Goal: Check status: Check status

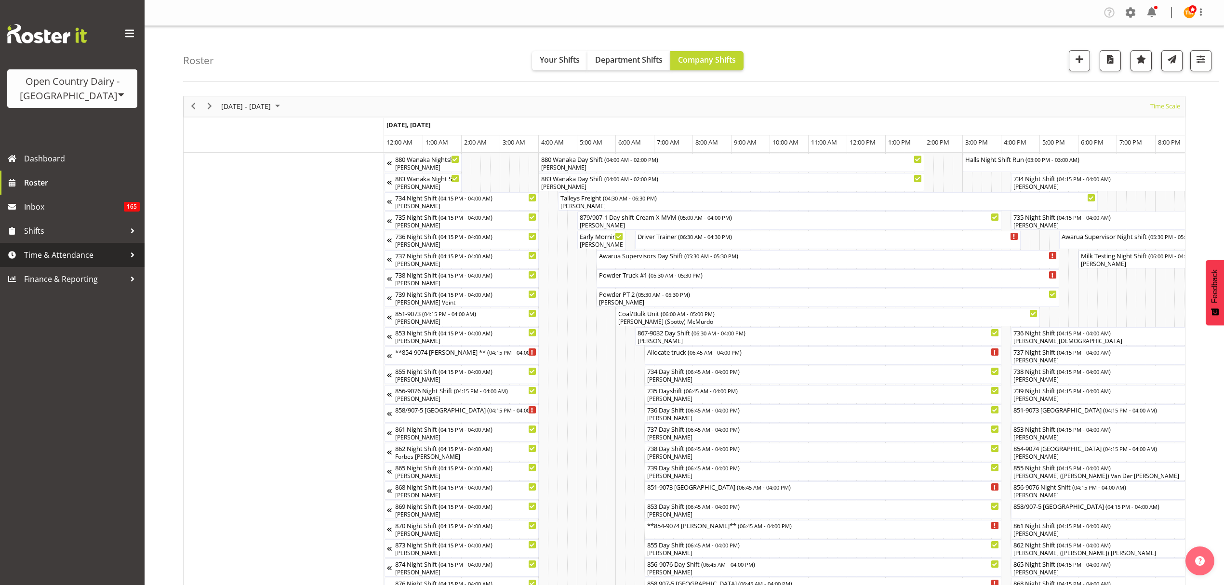
scroll to position [0, 3701]
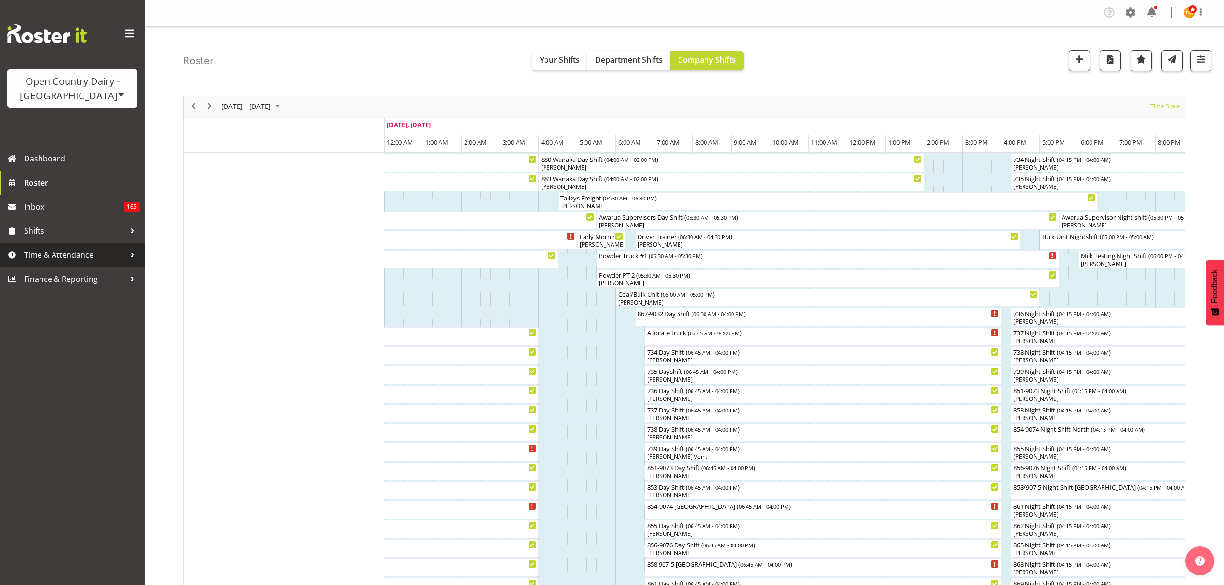
click at [108, 250] on span "Time & Attendance" at bounding box center [74, 255] width 101 height 14
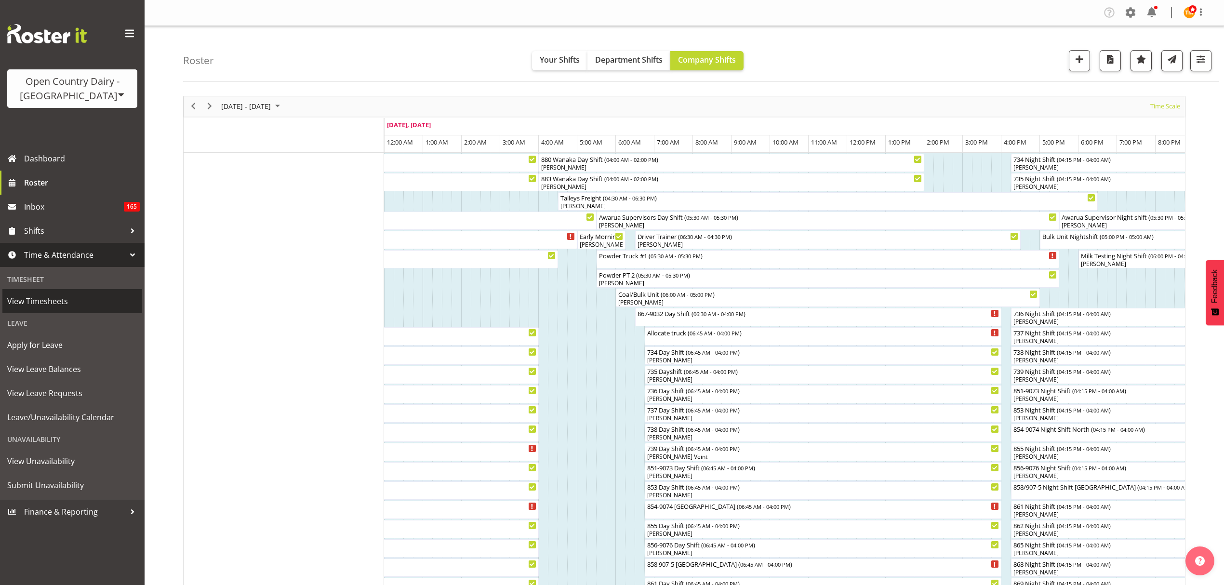
click at [37, 294] on span "View Timesheets" at bounding box center [72, 301] width 130 height 14
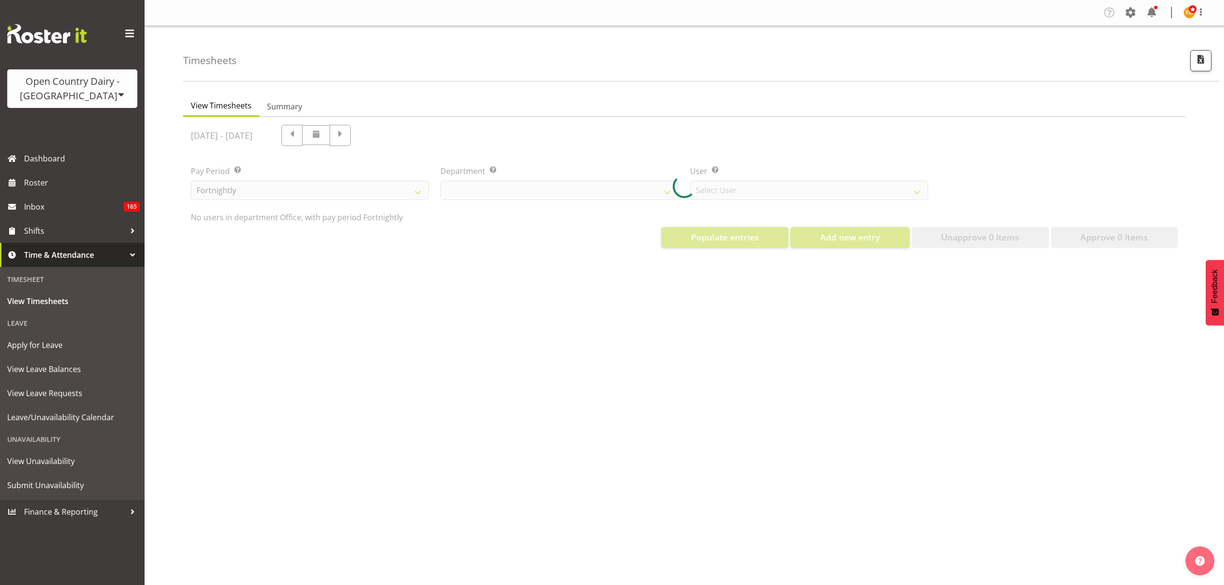
select select "699"
select select "8449"
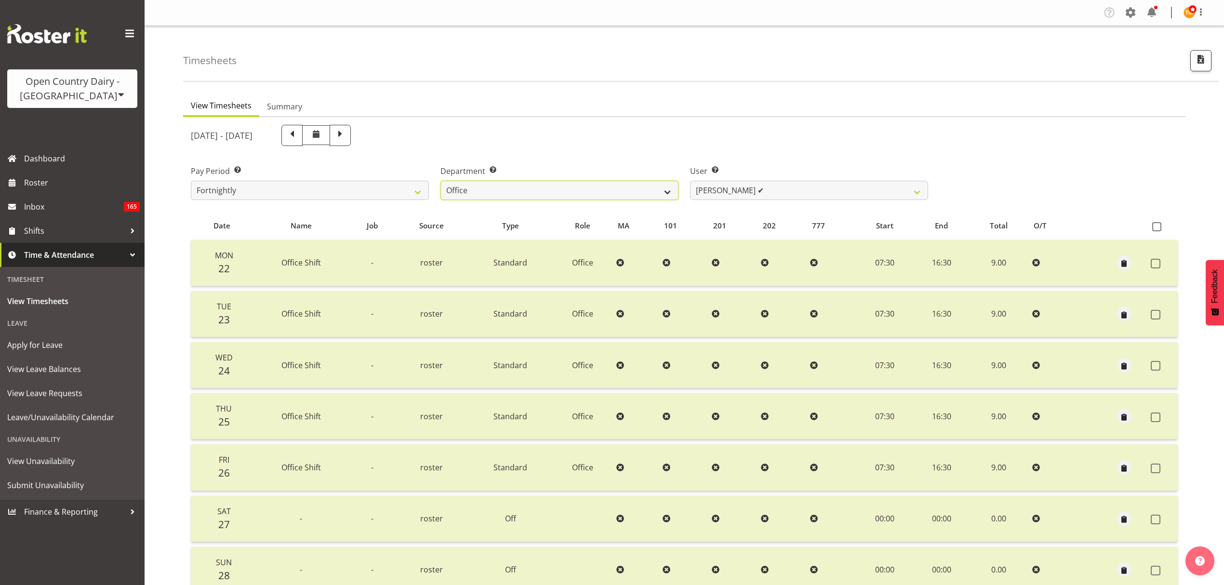
click at [665, 187] on select "734 735 736 737 738 739 851 853 854 855 856 858 861 862 865 867-9032 868 869 87…" at bounding box center [559, 190] width 238 height 19
click at [440, 181] on select "734 735 736 737 738 739 851 853 854 855 856 858 861 862 865 867-9032 868 869 87…" at bounding box center [559, 190] width 238 height 19
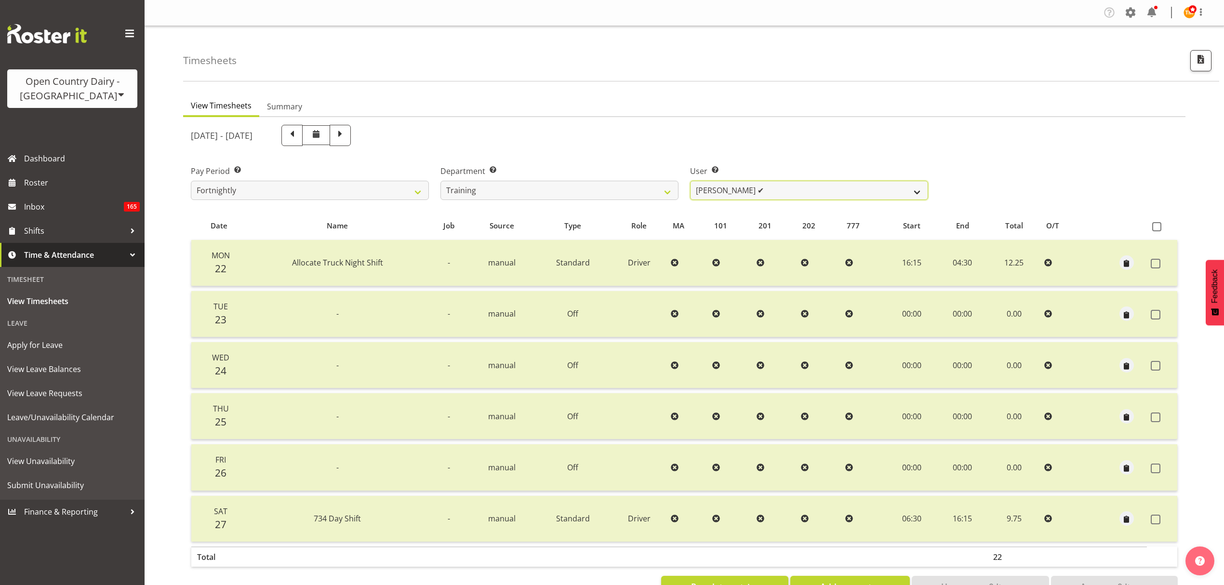
click at [723, 189] on select "Shiva Kumaran ✔" at bounding box center [809, 190] width 238 height 19
click at [633, 195] on select "734 735 736 737 738 739 851 853 854 855 856 858 861 862 865 867-9032 868 869 87…" at bounding box center [559, 190] width 238 height 19
click at [440, 181] on select "734 735 736 737 738 739 851 853 854 855 856 858 861 862 865 867-9032 868 869 87…" at bounding box center [559, 190] width 238 height 19
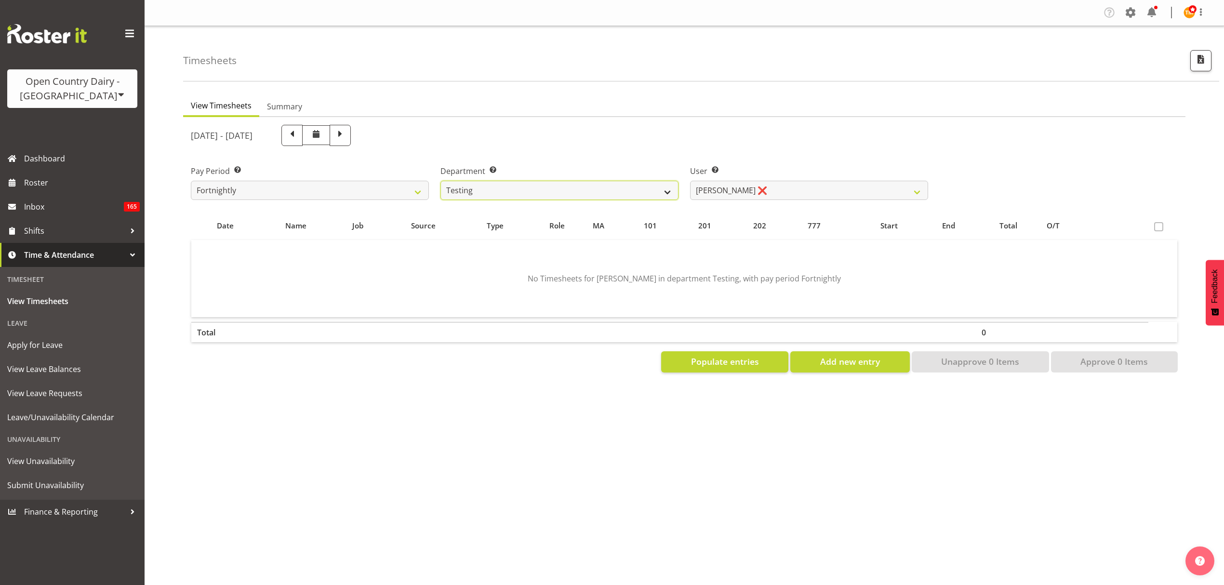
click at [623, 181] on select "734 735 736 737 738 739 851 853 854 855 856 858 861 862 865 867-9032 868 869 87…" at bounding box center [559, 190] width 238 height 19
select select "700"
click at [440, 181] on select "734 735 736 737 738 739 851 853 854 855 856 858 861 862 865 867-9032 868 869 87…" at bounding box center [559, 190] width 238 height 19
click at [758, 196] on select "Sheryl Hughan ❌" at bounding box center [809, 190] width 238 height 19
click at [630, 194] on select "734 735 736 737 738 739 851 853 854 855 856 858 861 862 865 867-9032 868 869 87…" at bounding box center [559, 190] width 238 height 19
